Goal: Find contact information

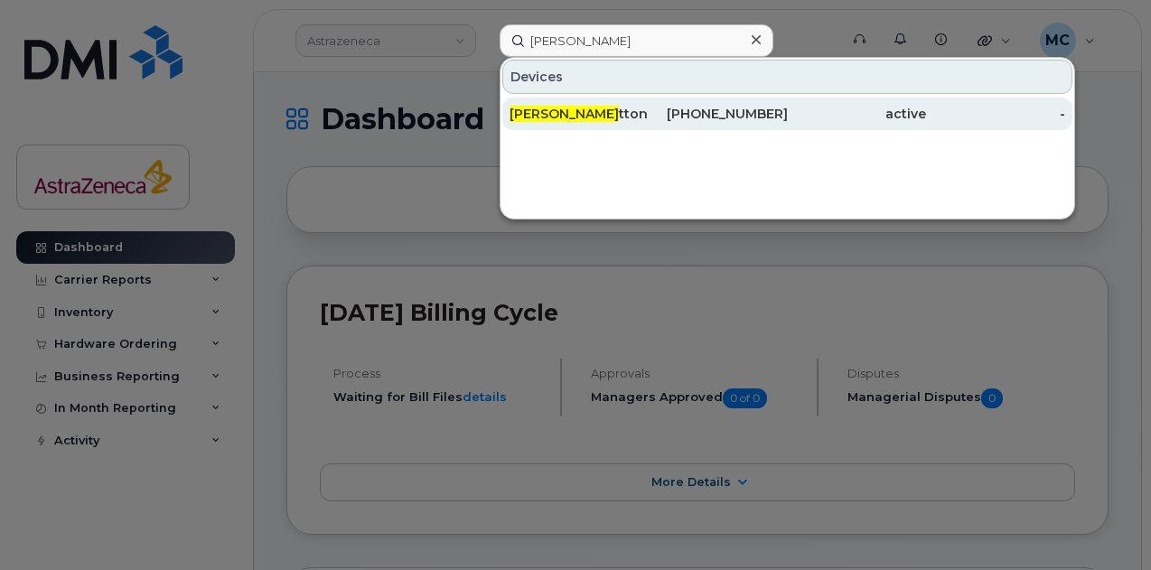
type input "[PERSON_NAME]"
click at [672, 106] on div "[PHONE_NUMBER]" at bounding box center [718, 114] width 139 height 18
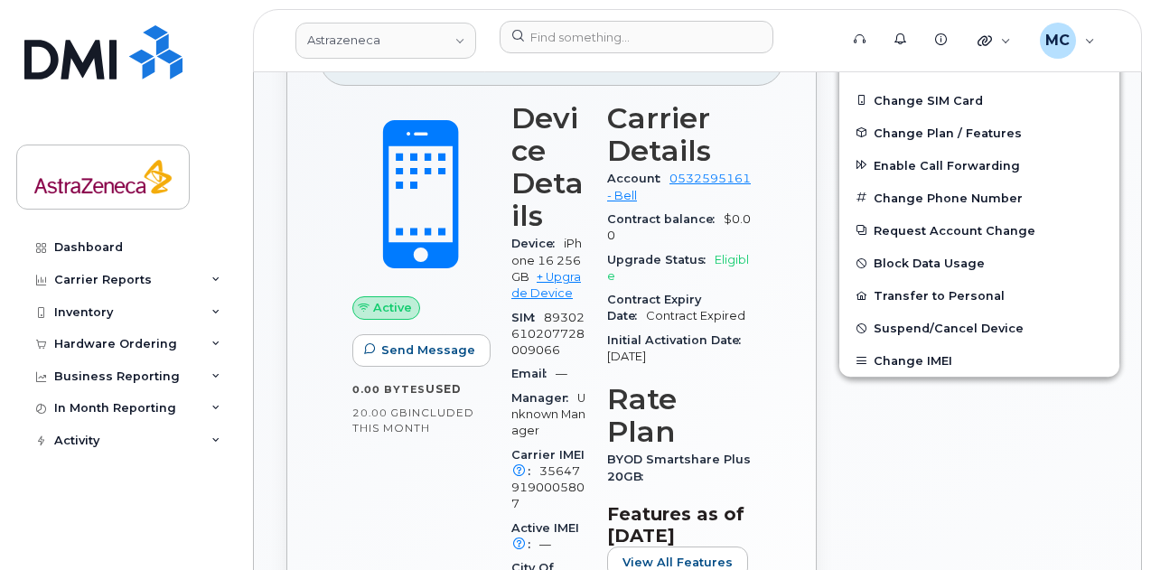
scroll to position [542, 0]
